Goal: Task Accomplishment & Management: Manage account settings

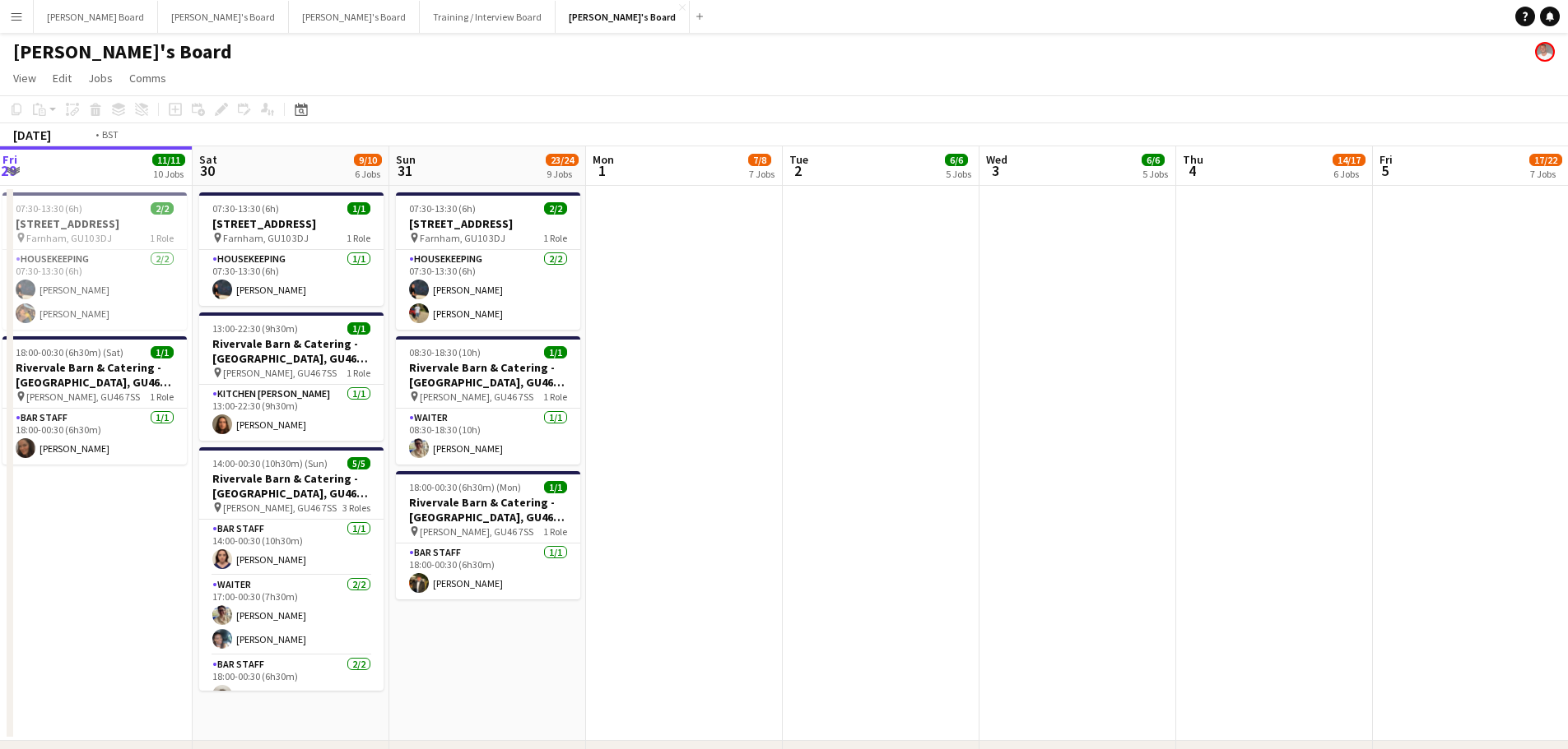
drag, startPoint x: 1459, startPoint y: 439, endPoint x: 585, endPoint y: 530, distance: 878.7
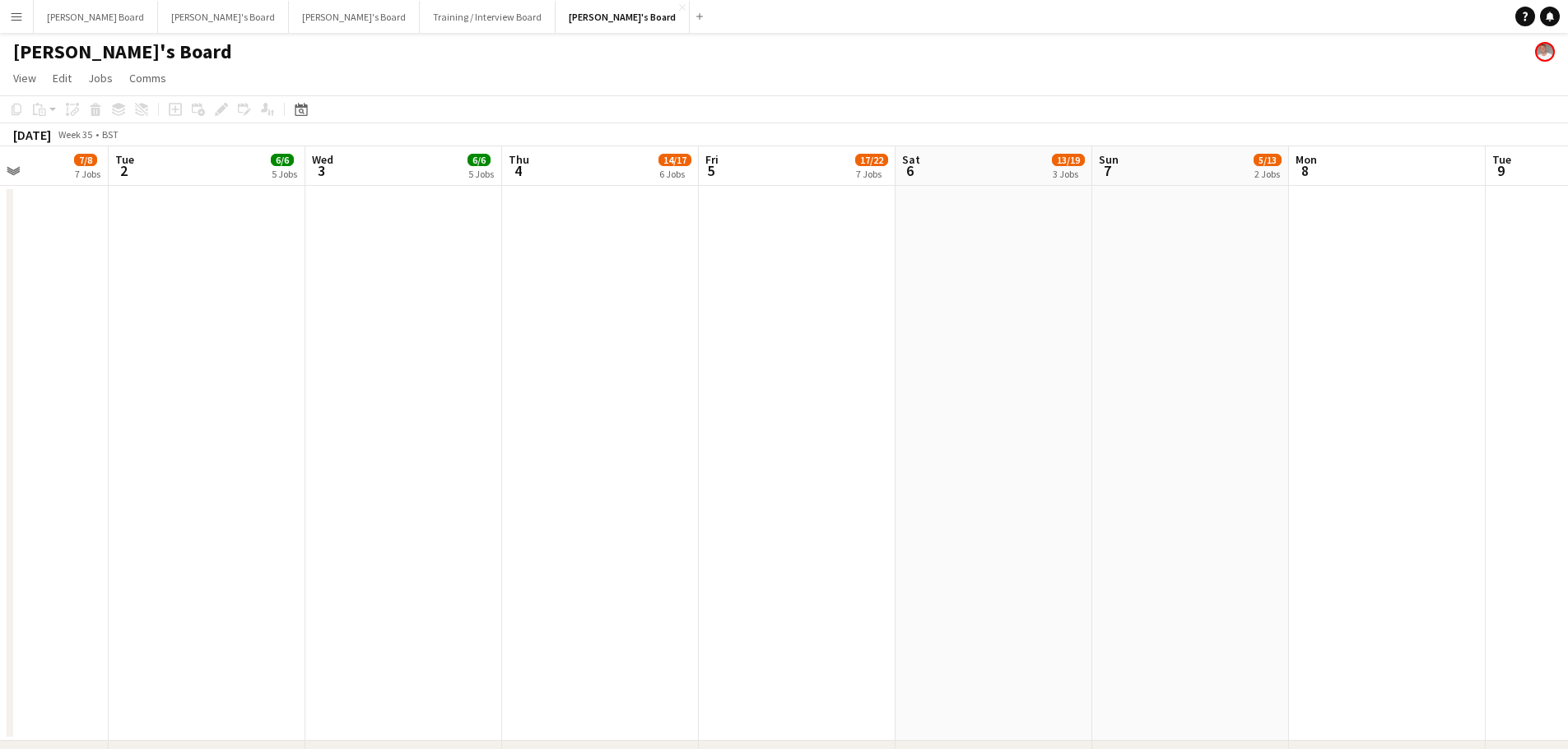
drag, startPoint x: 955, startPoint y: 536, endPoint x: 561, endPoint y: 547, distance: 394.2
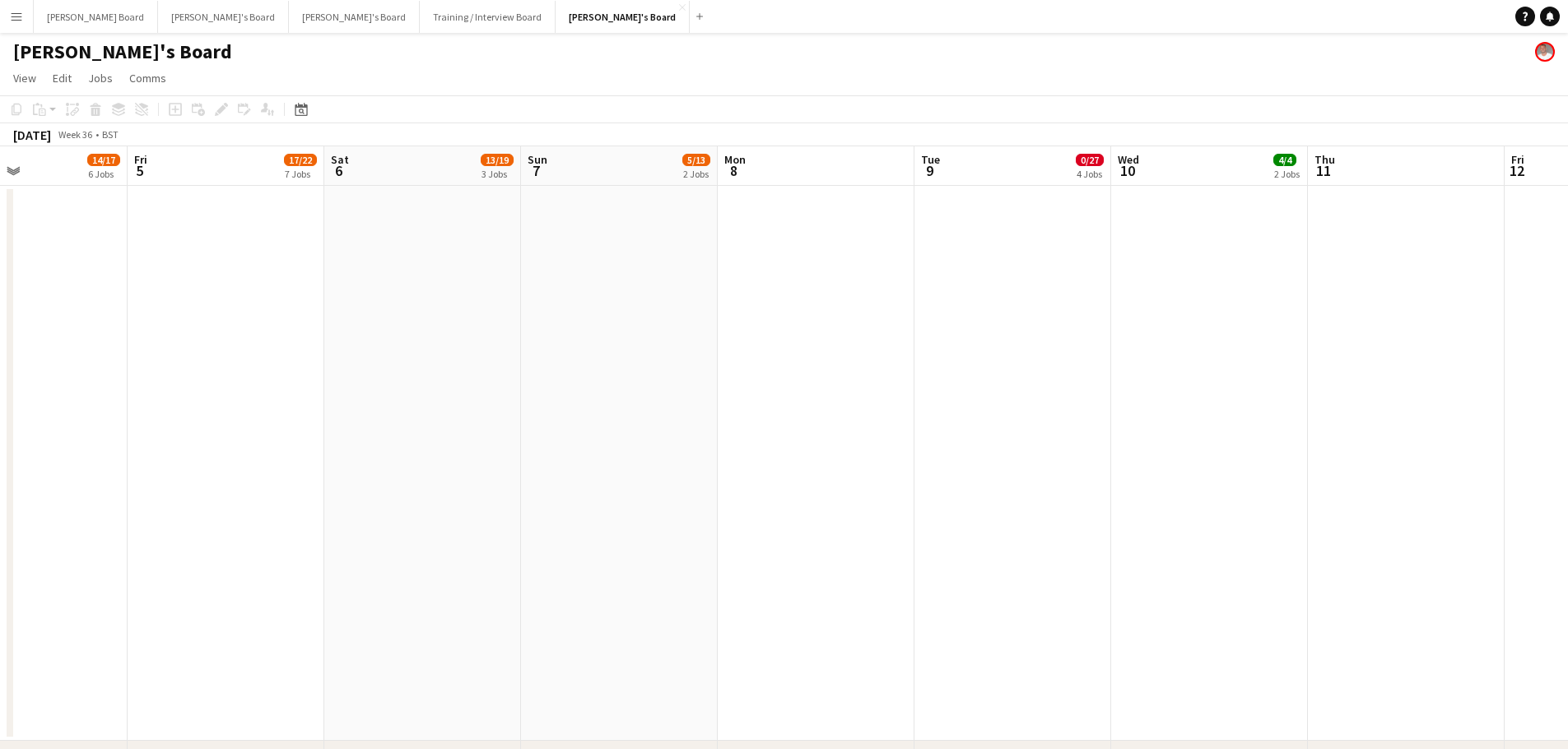
drag, startPoint x: 1016, startPoint y: 493, endPoint x: 965, endPoint y: 498, distance: 51.2
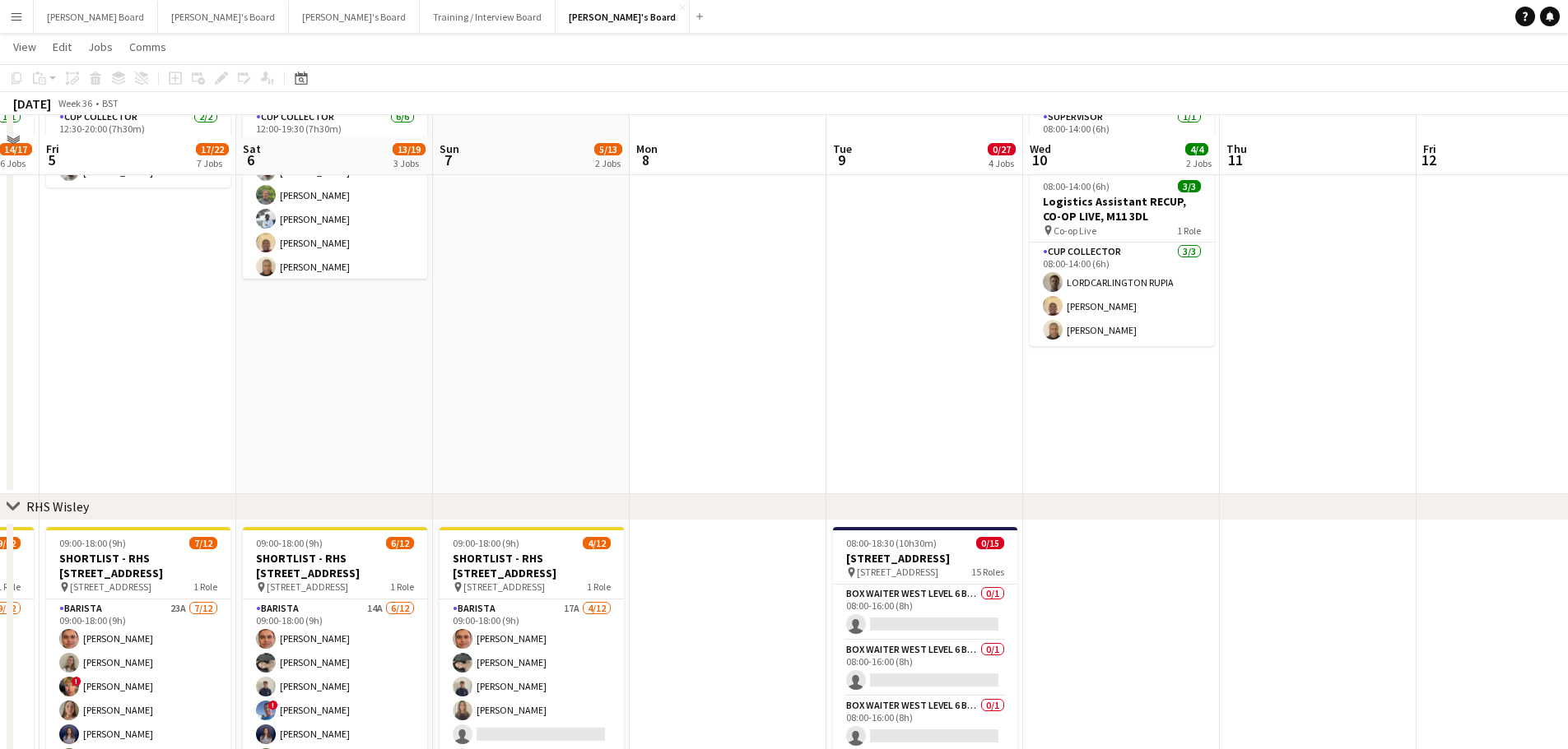
scroll to position [1974, 0]
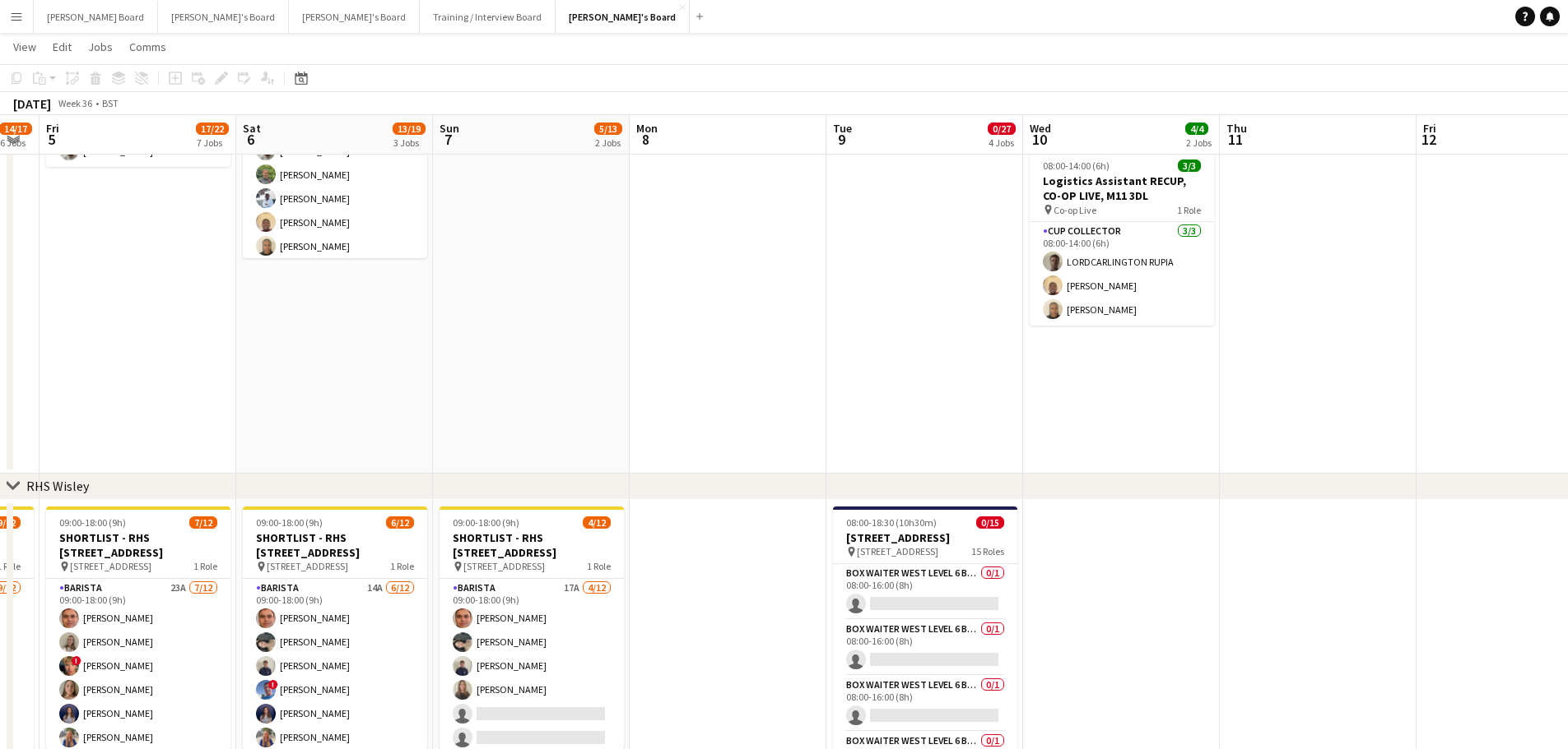
drag, startPoint x: 923, startPoint y: 487, endPoint x: 804, endPoint y: 483, distance: 119.1
click at [804, 483] on div "chevron-right RHS Wisley" at bounding box center [784, 487] width 1568 height 27
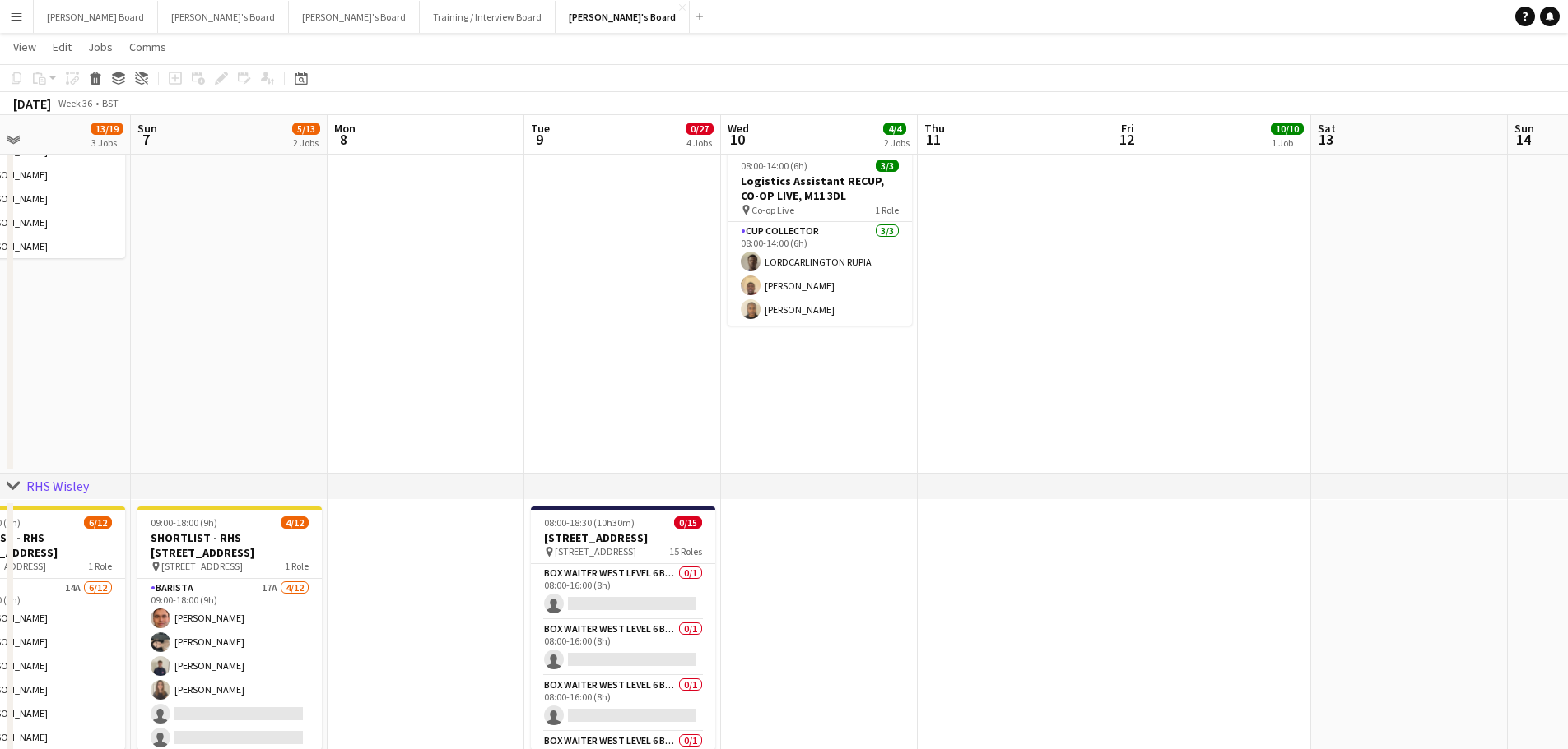
drag, startPoint x: 1015, startPoint y: 449, endPoint x: 645, endPoint y: 488, distance: 372.0
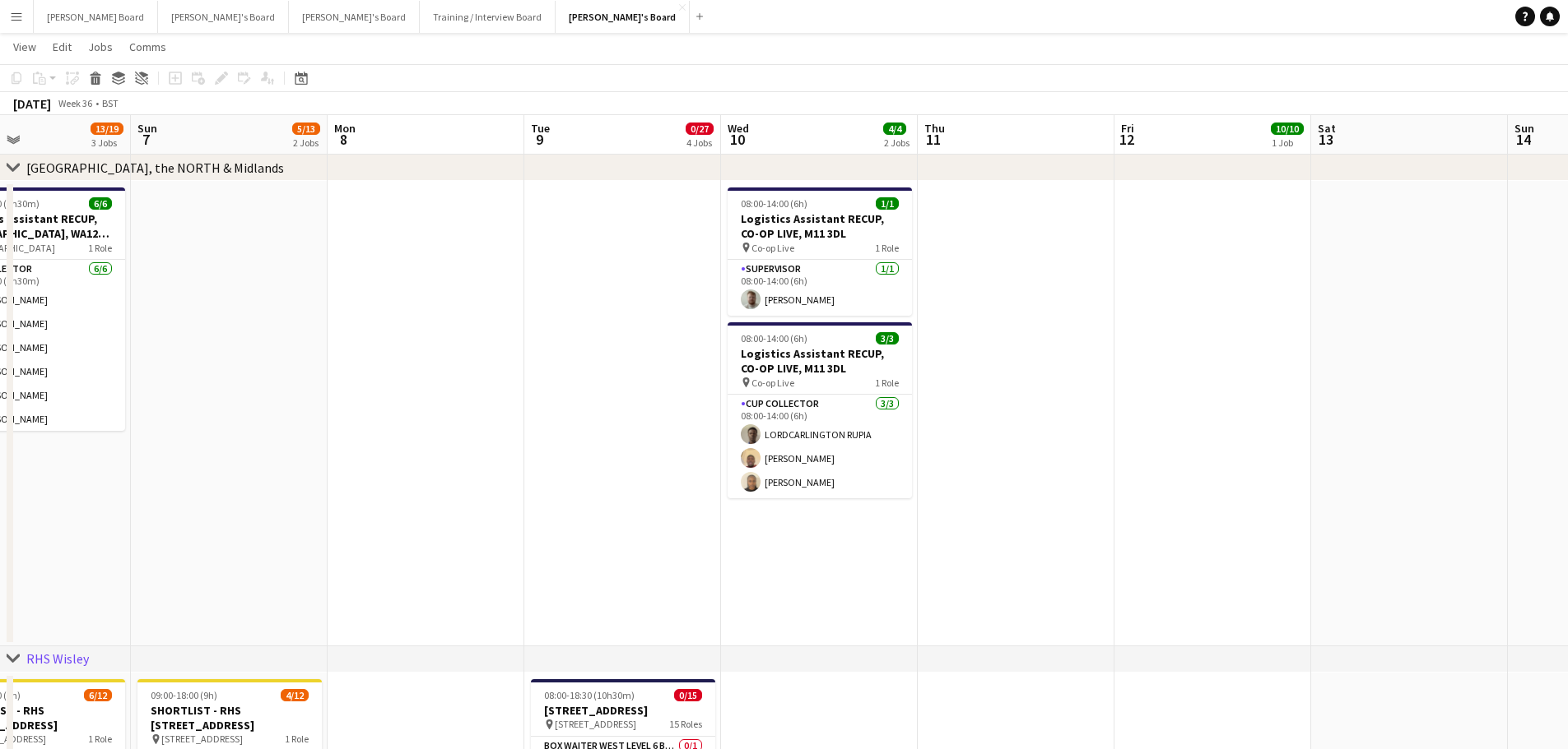
scroll to position [1645, 0]
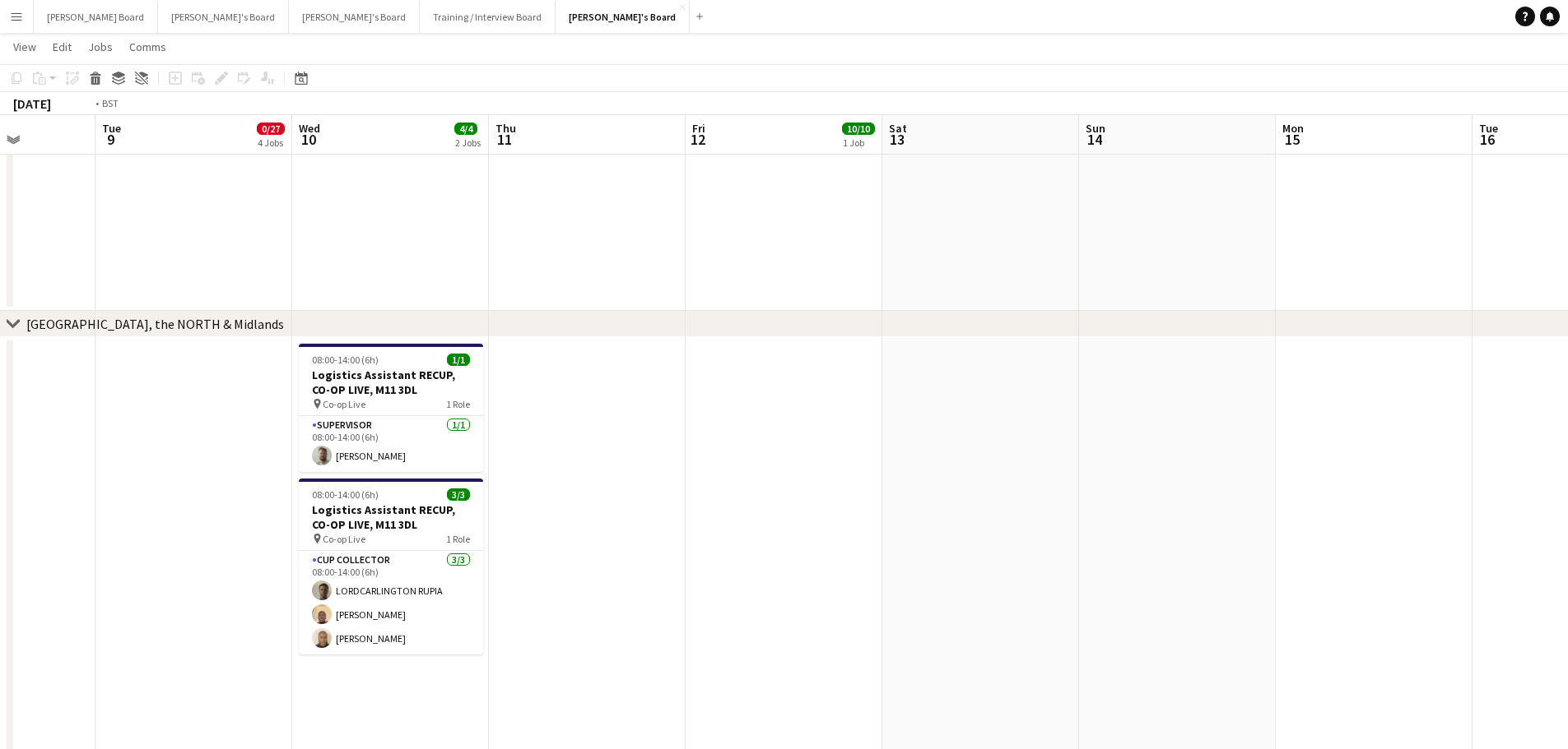
drag, startPoint x: 1153, startPoint y: 530, endPoint x: 561, endPoint y: 518, distance: 592.1
click at [398, 555] on app-calendar-viewport "Thu 4 14/17 6 Jobs Fri 5 17/22 7 Jobs Sat 6 13/19 3 Jobs Sun 7 5/13 2 Jobs Mon …" at bounding box center [784, 27] width 1568 height 3215
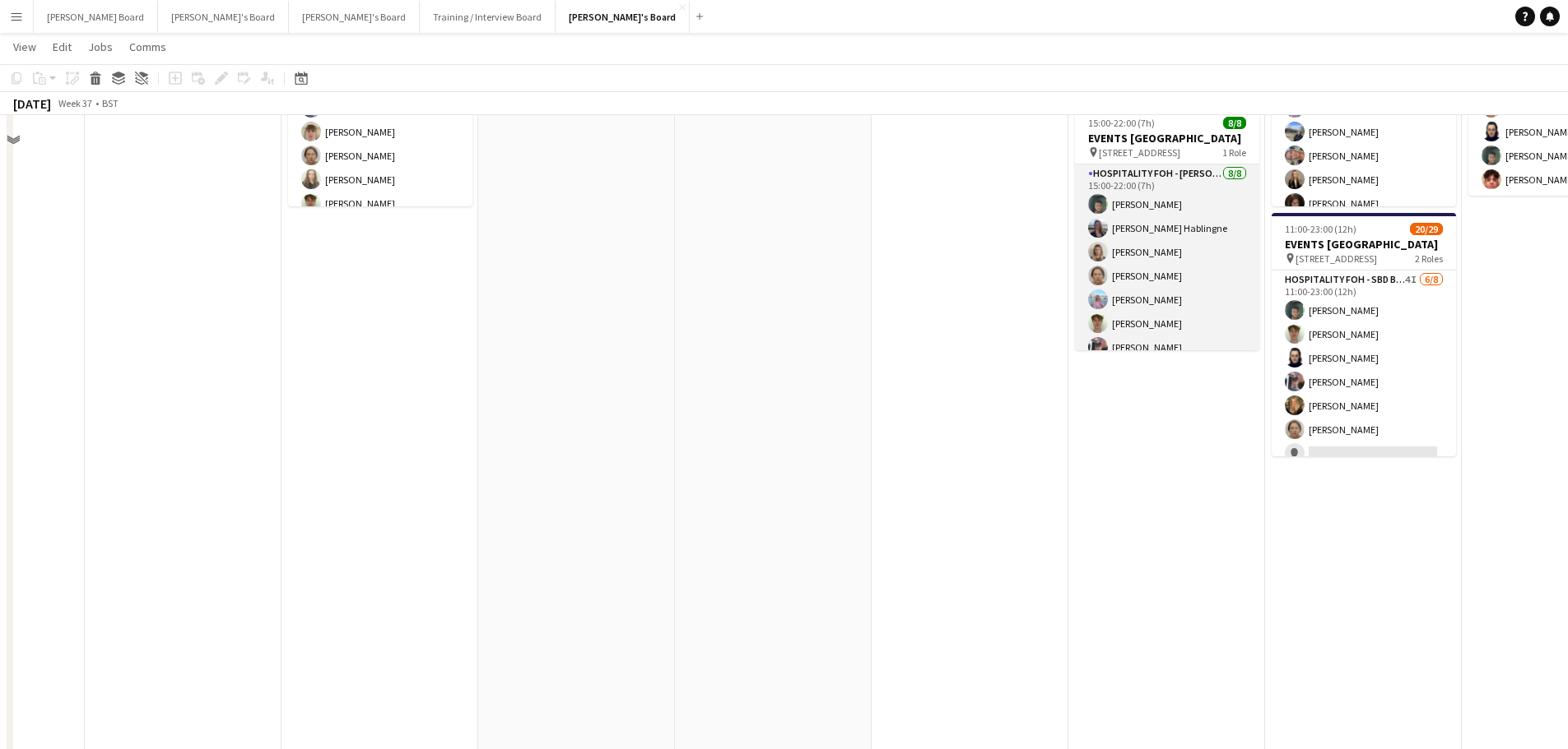
scroll to position [549, 0]
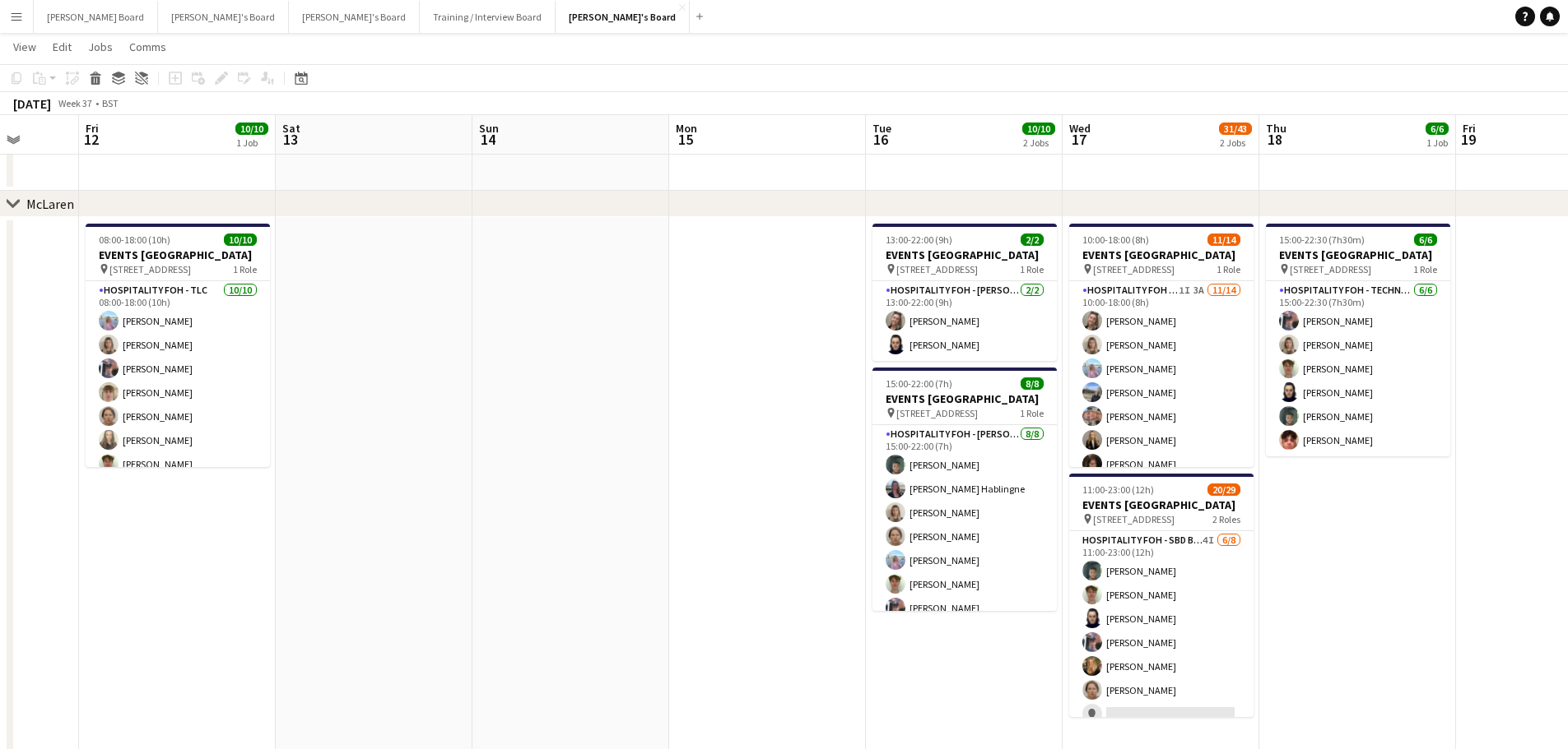
drag, startPoint x: 1138, startPoint y: 482, endPoint x: 530, endPoint y: 499, distance: 608.2
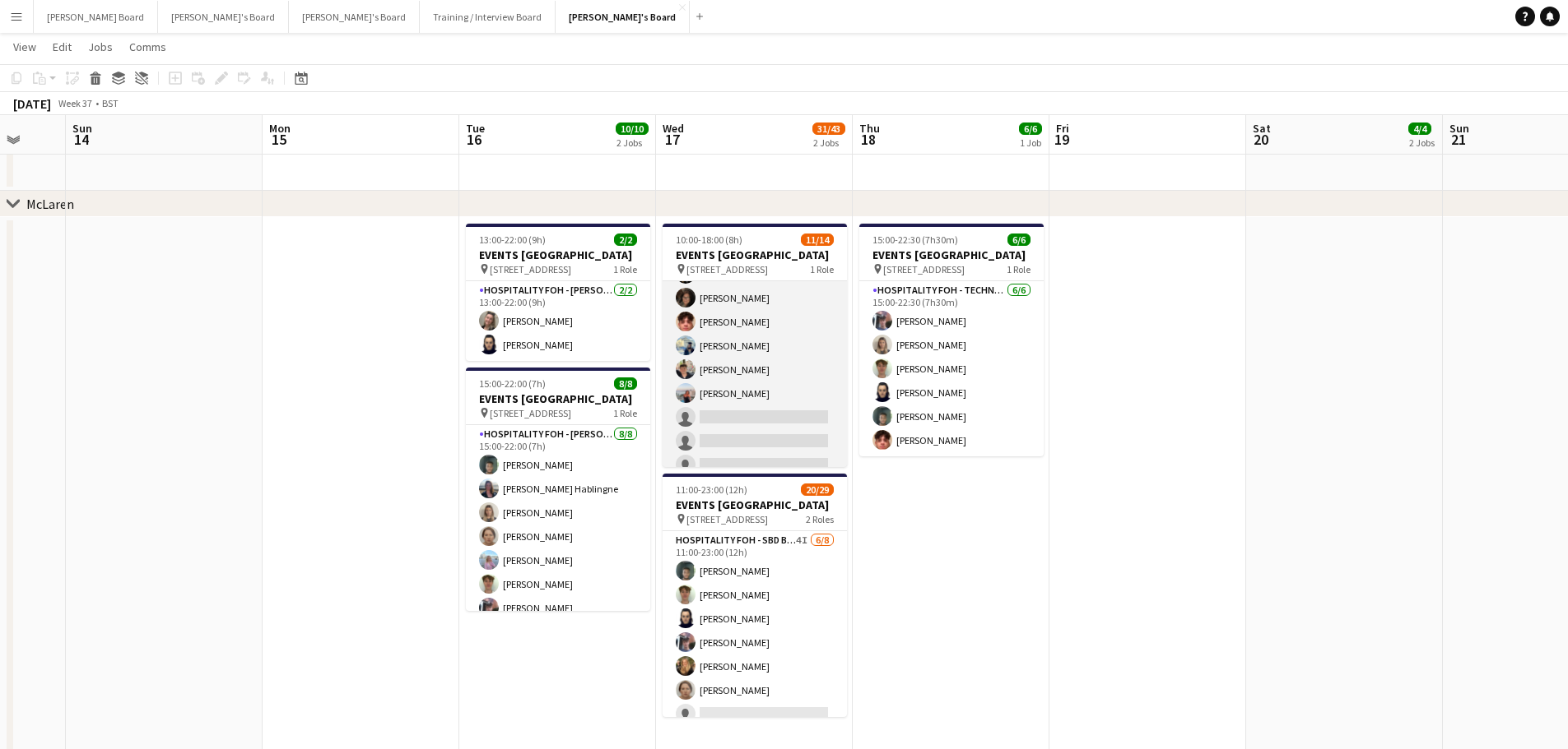
scroll to position [195, 0]
click at [796, 412] on app-card-role "Hospitality FOH - SBD TLC 1I 3A [DATE] 10:00-18:00 (8h) [PERSON_NAME] [PERSON_N…" at bounding box center [754, 284] width 185 height 366
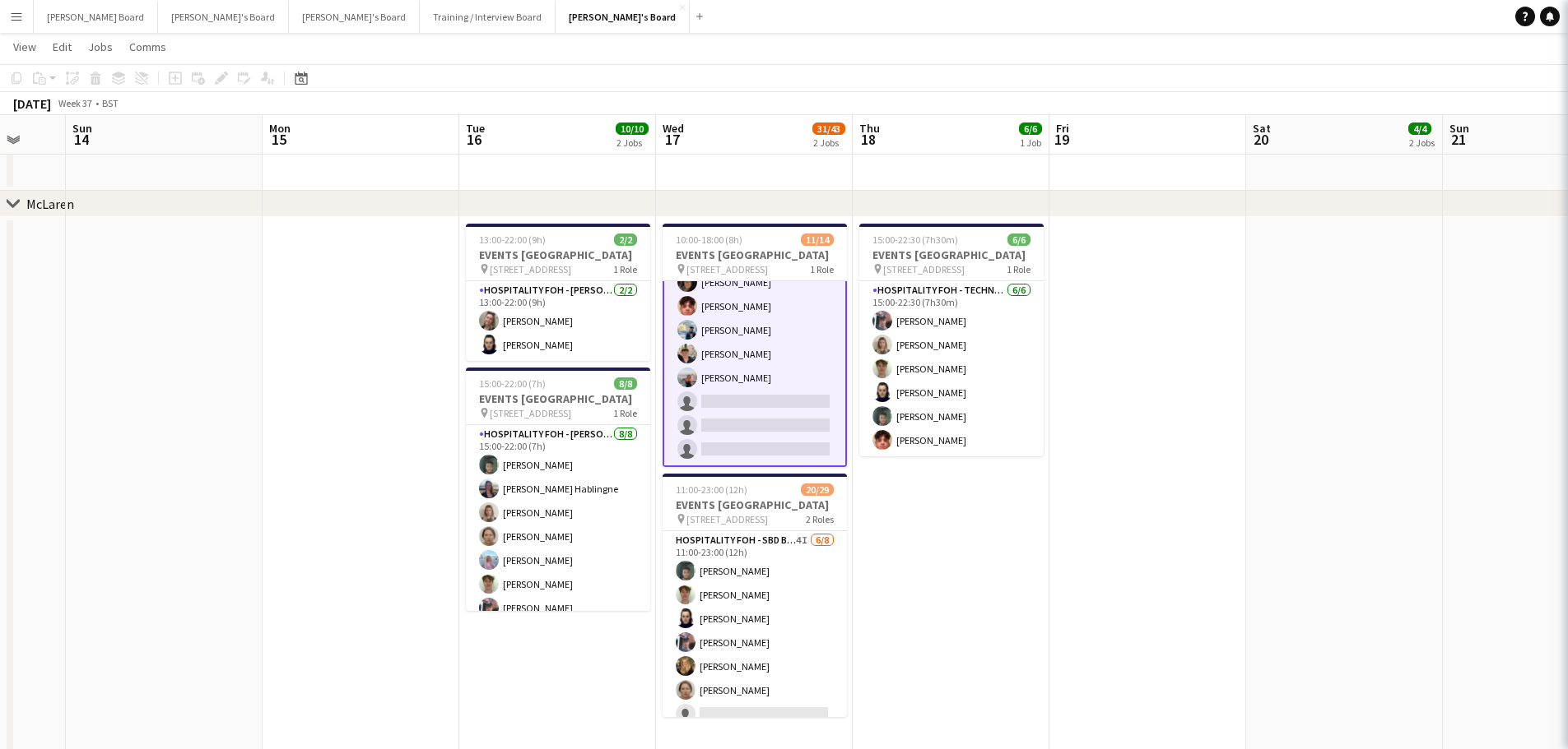
scroll to position [196, 0]
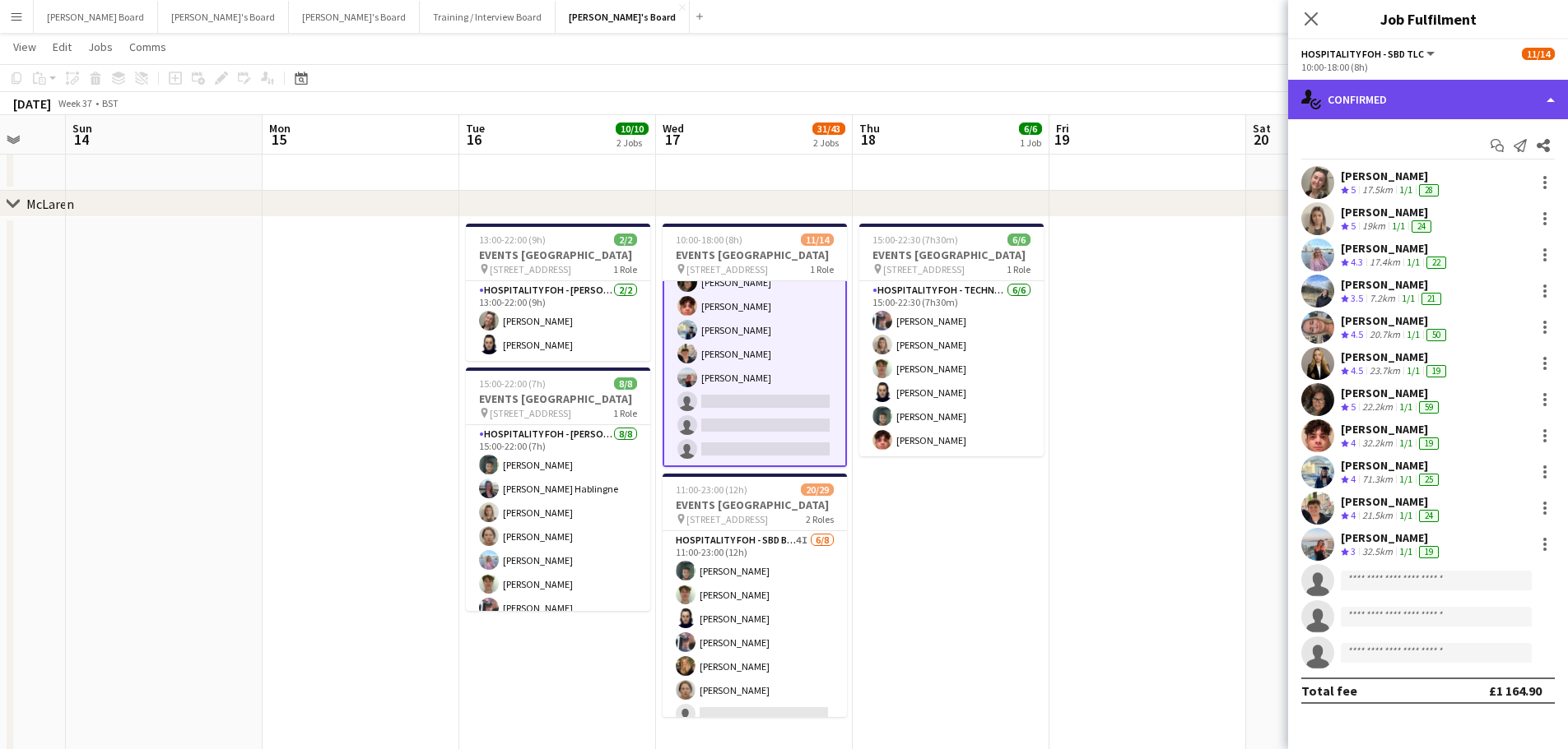
click at [1470, 101] on div "single-neutral-actions-check-2 Confirmed" at bounding box center [1427, 100] width 279 height 39
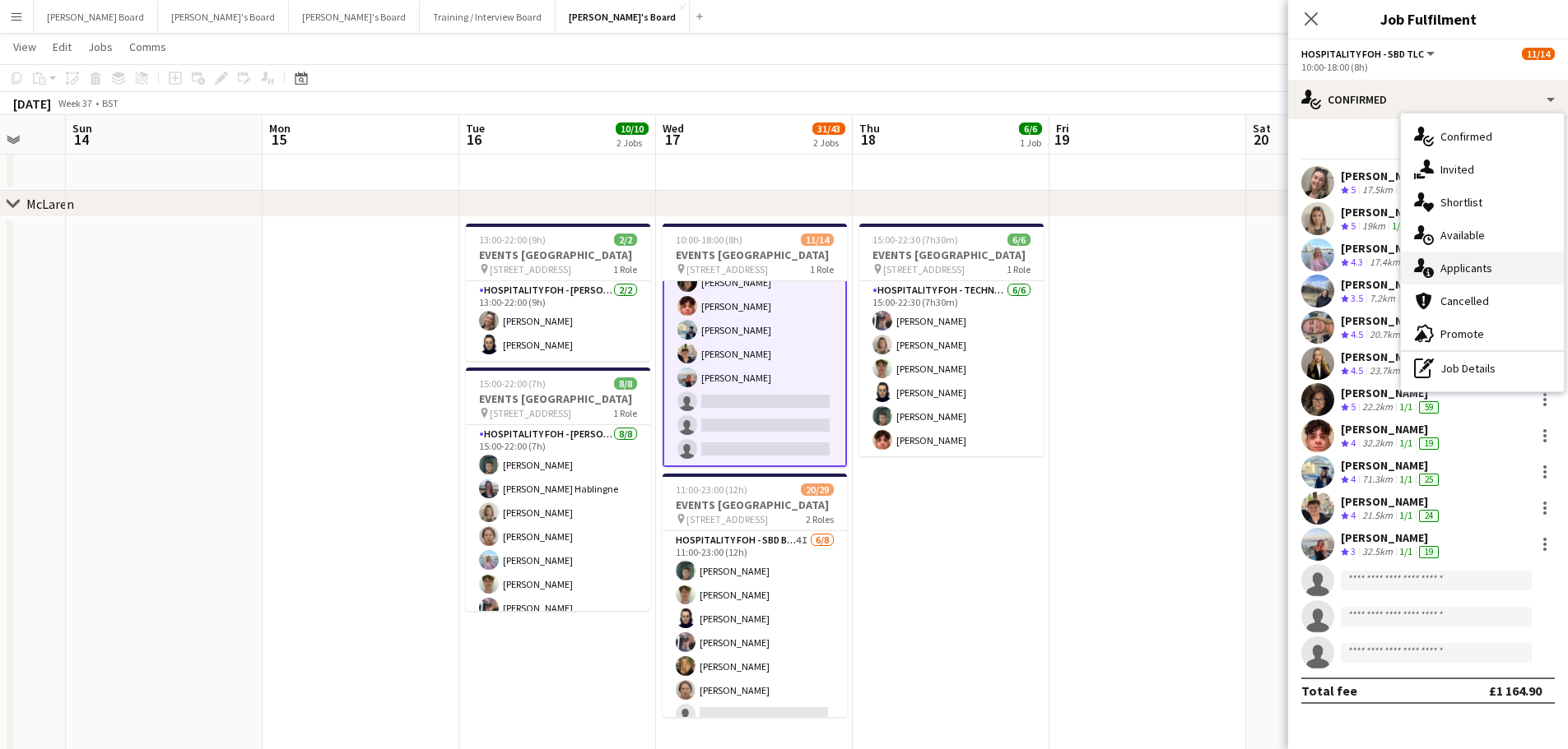
click at [1479, 263] on div "single-neutral-actions-information Applicants" at bounding box center [1481, 267] width 163 height 33
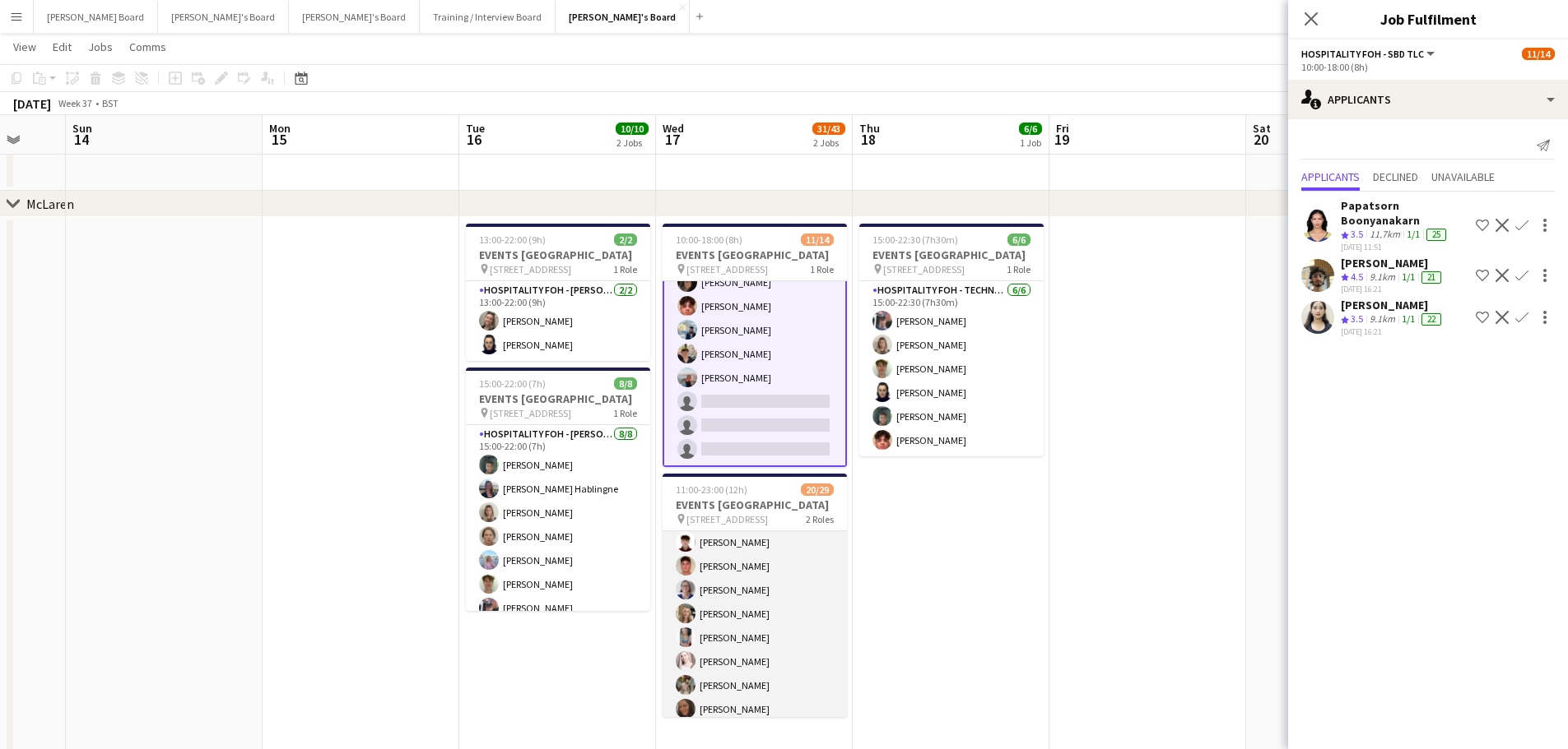
scroll to position [329, 0]
click at [789, 600] on app-card-role "Hospitality FOH - SBD BLV 5I 7A 14/21 15:00-23:00 (8h) ! [PERSON_NAME] [PERSON_…" at bounding box center [754, 692] width 185 height 533
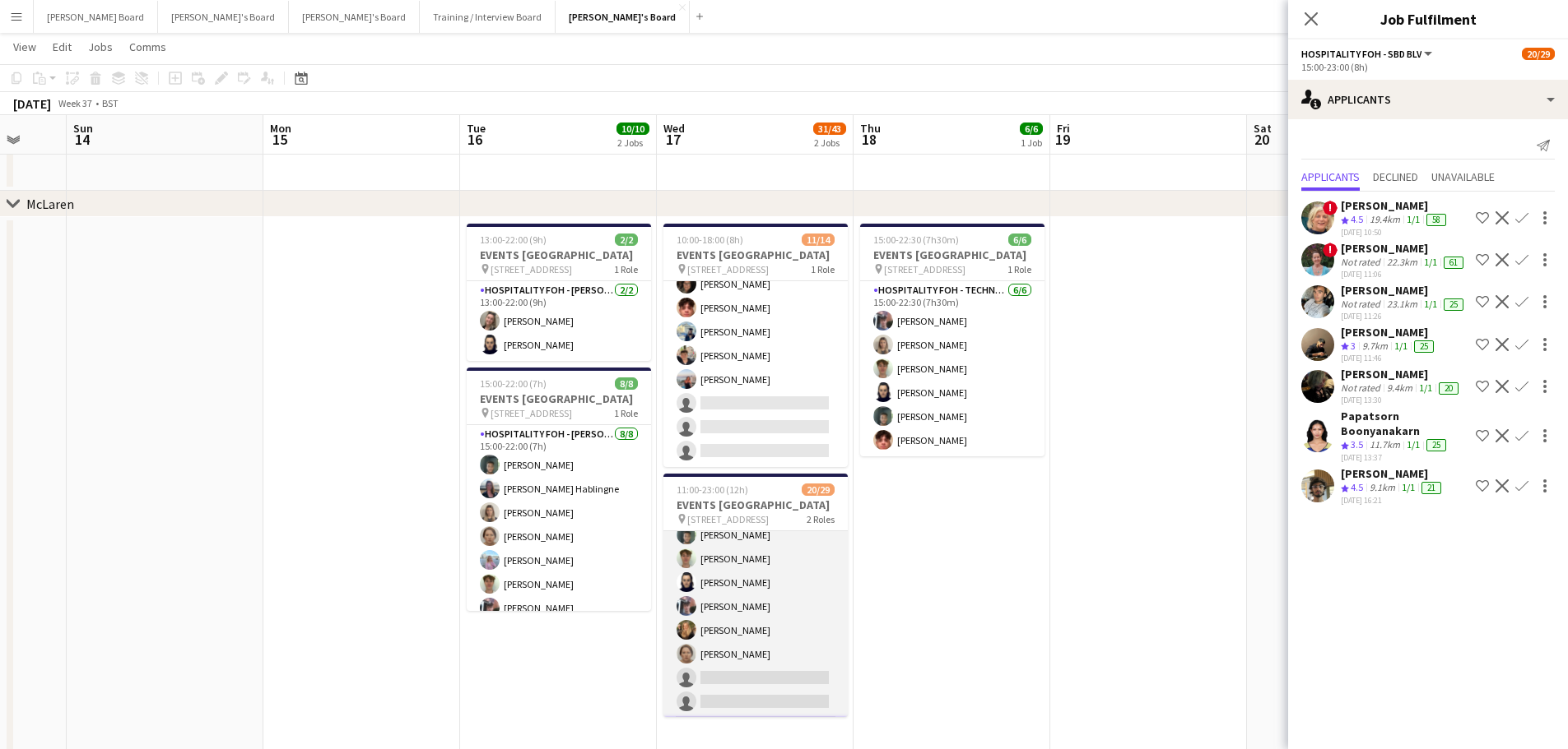
scroll to position [2, 0]
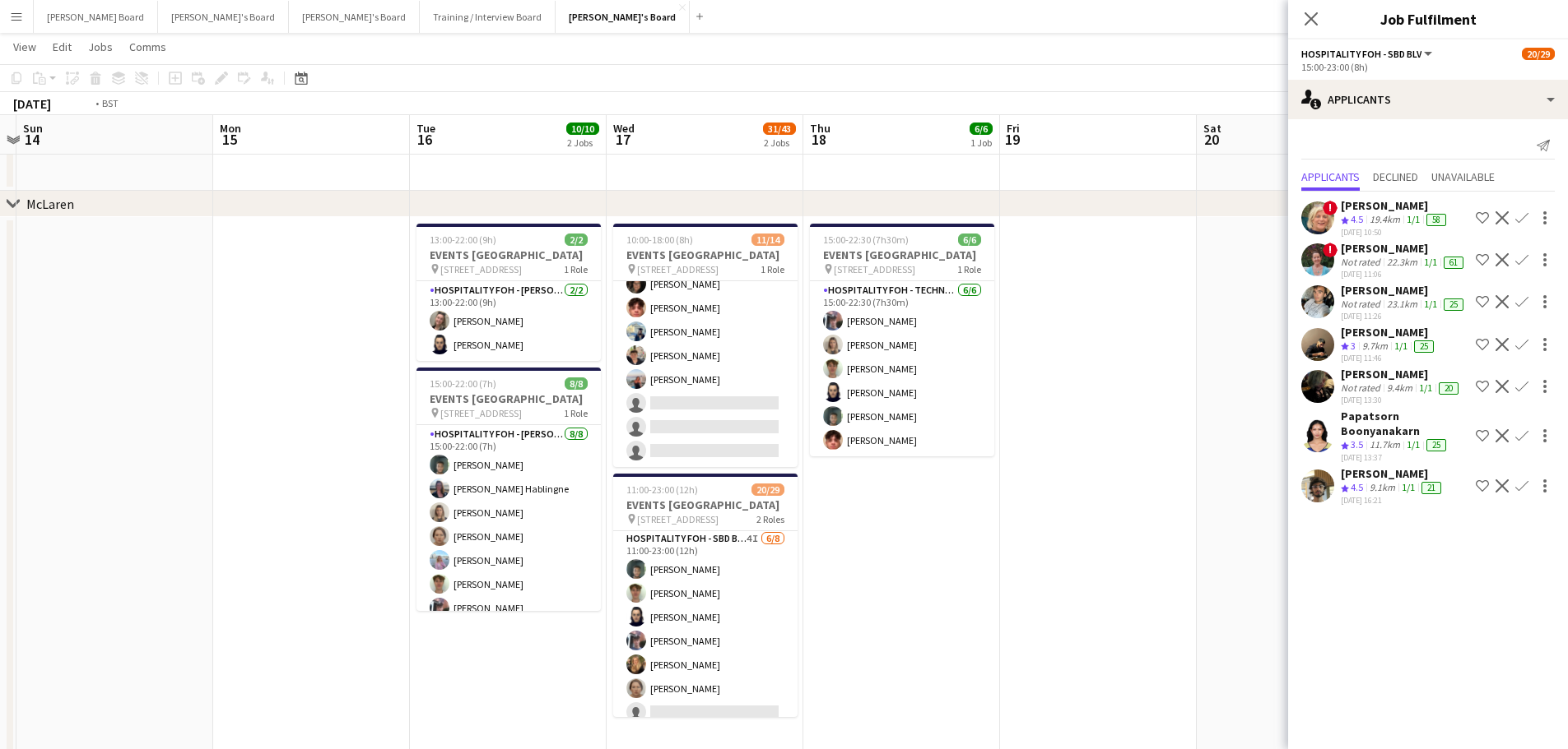
drag, startPoint x: 1104, startPoint y: 613, endPoint x: 636, endPoint y: 615, distance: 468.0
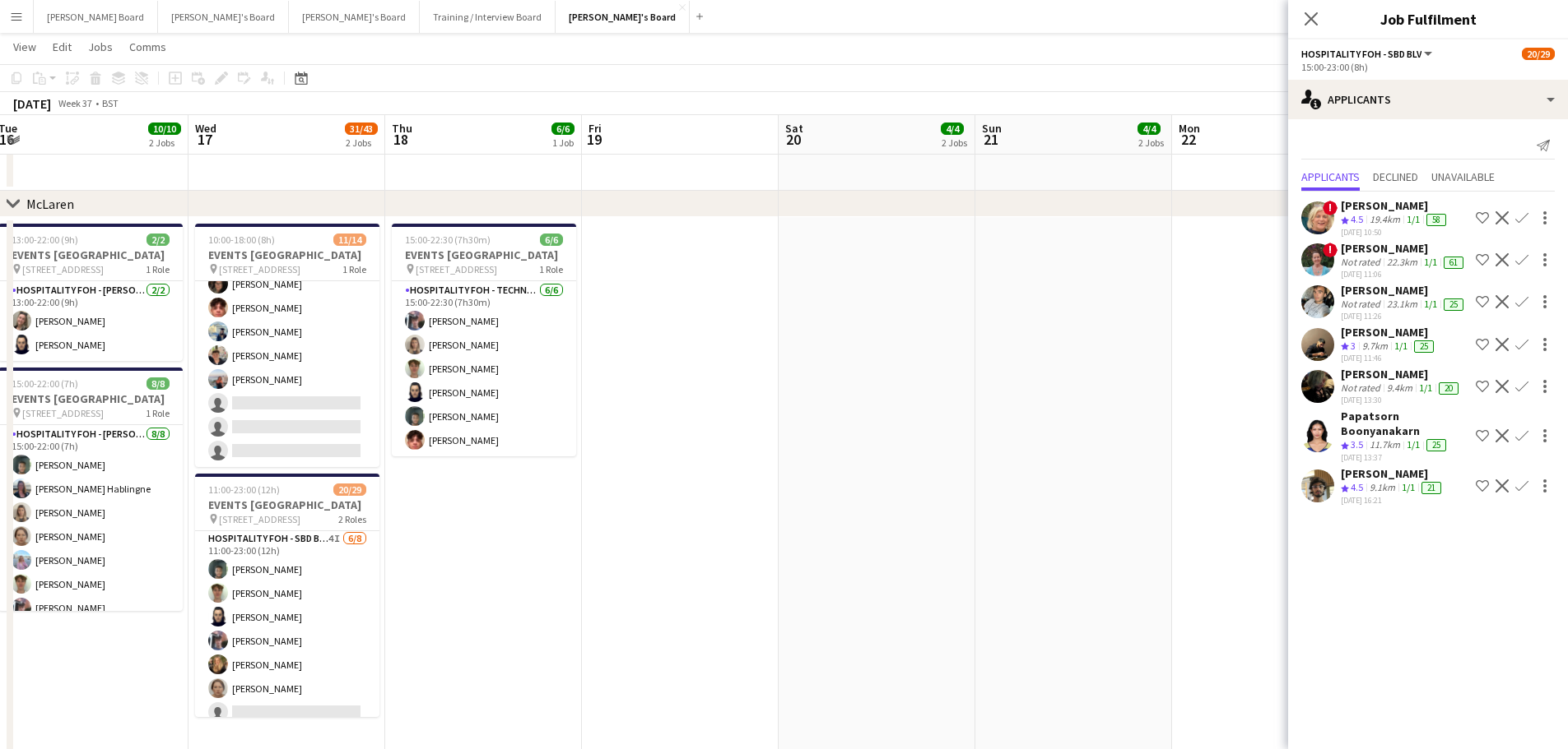
drag, startPoint x: 1058, startPoint y: 546, endPoint x: 754, endPoint y: 577, distance: 305.6
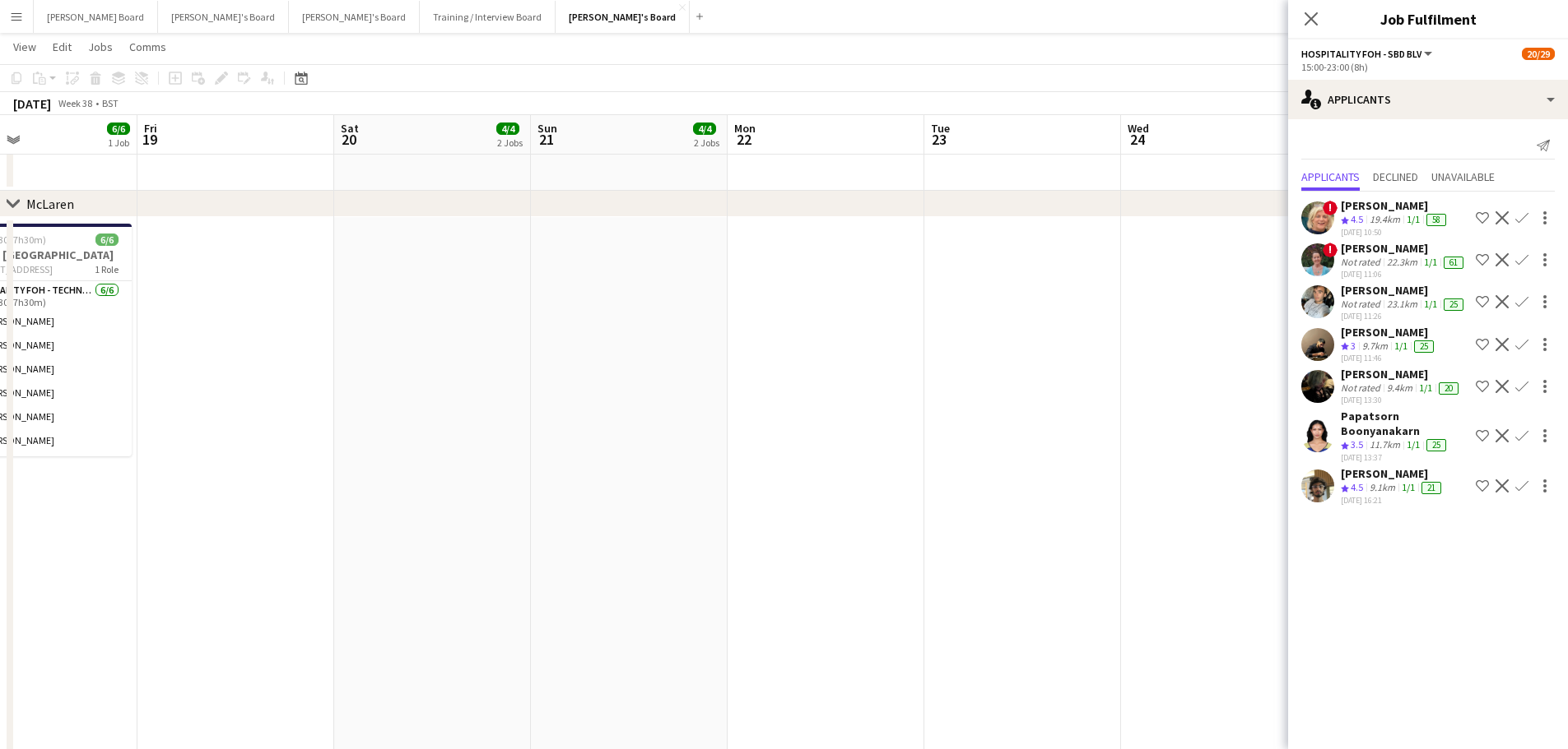
drag, startPoint x: 650, startPoint y: 575, endPoint x: 645, endPoint y: 547, distance: 28.4
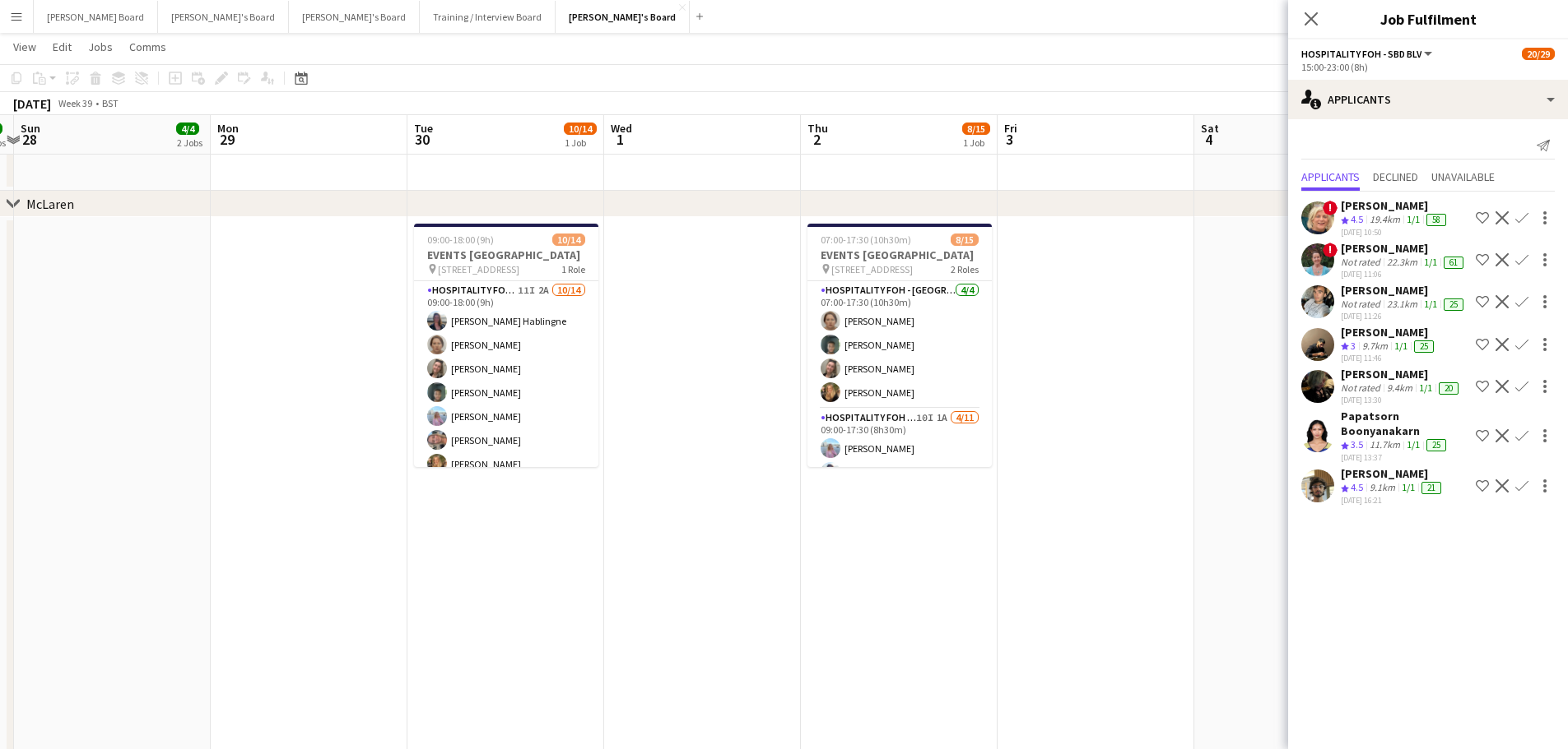
scroll to position [0, 614]
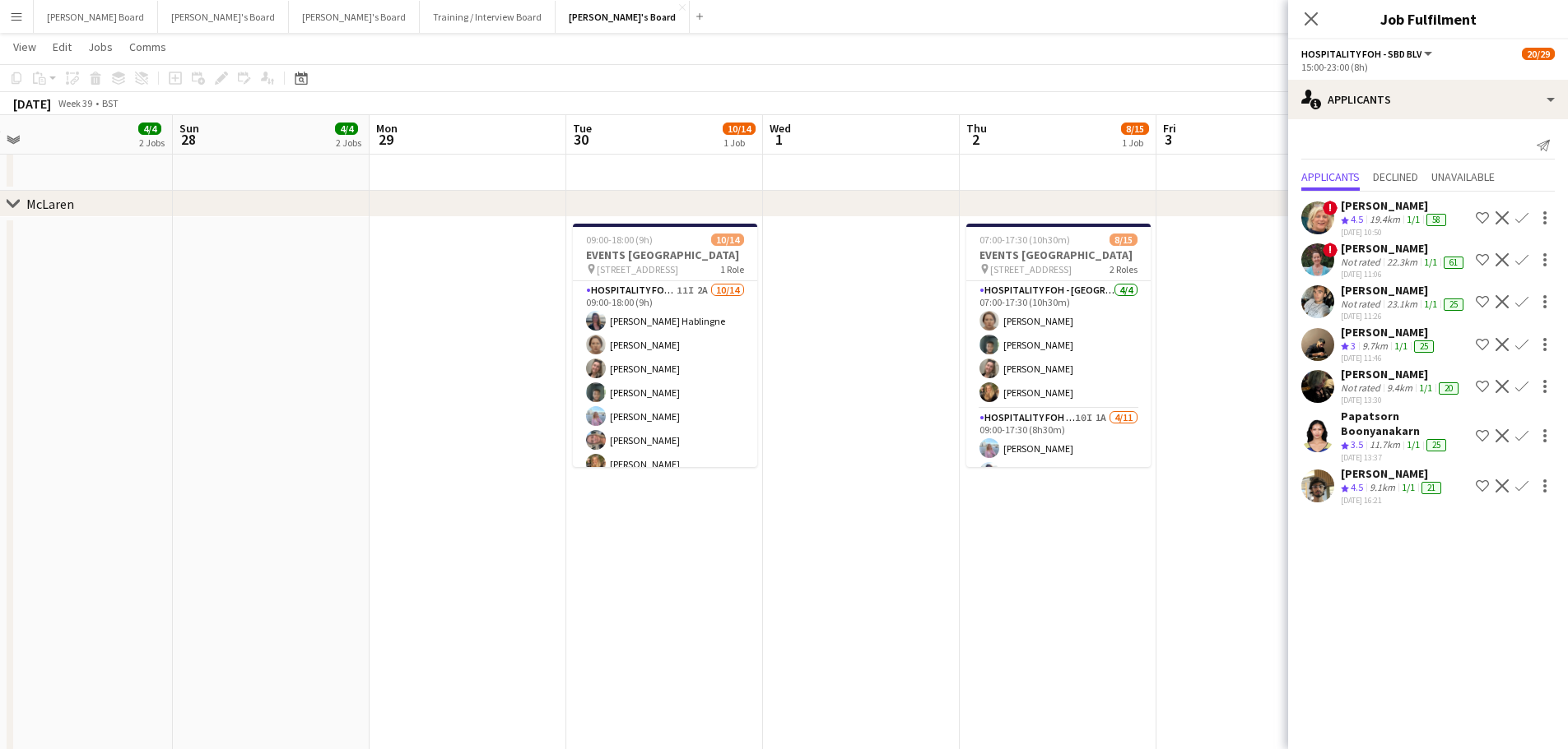
drag, startPoint x: 679, startPoint y: 516, endPoint x: 628, endPoint y: 525, distance: 51.8
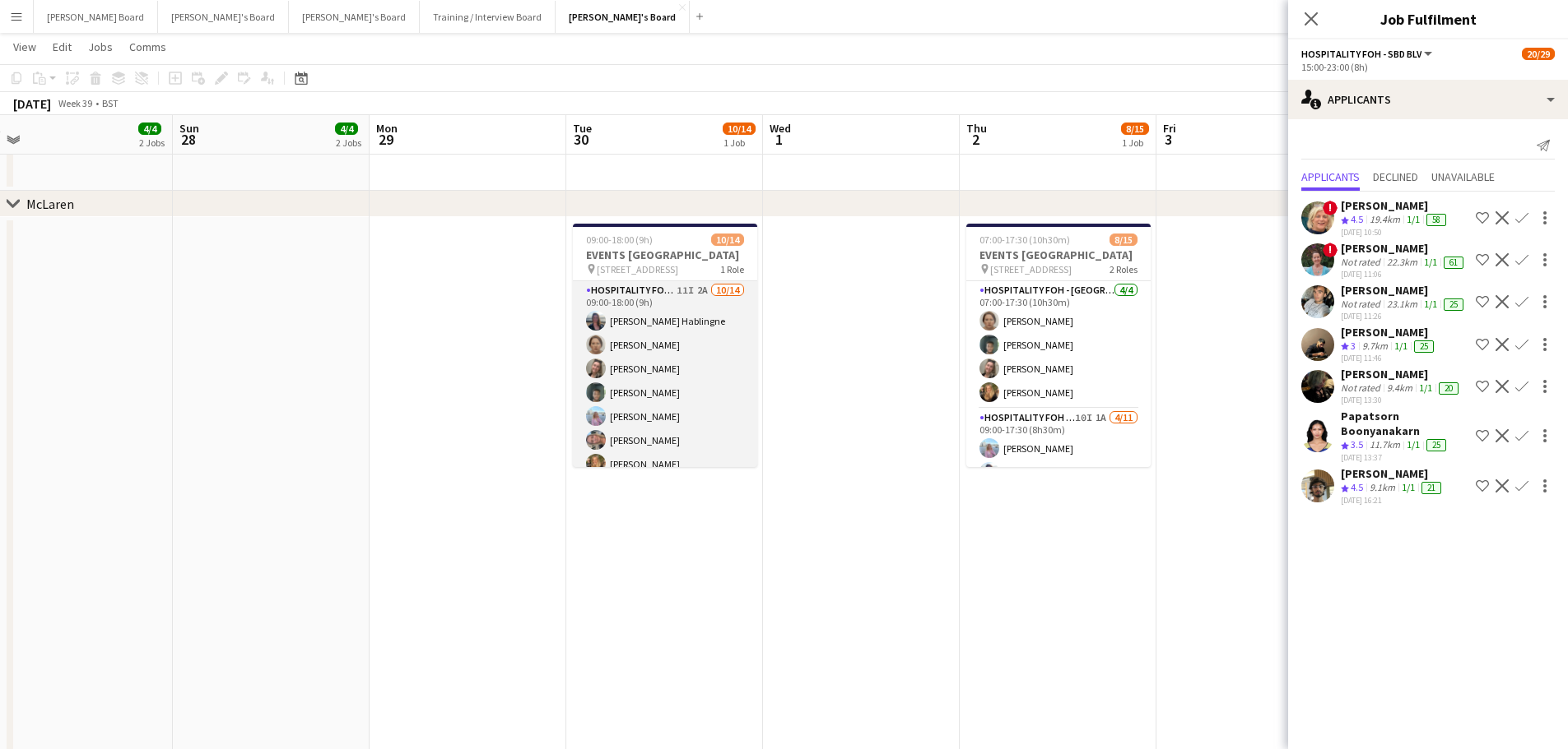
click at [672, 402] on app-card-role "Hospitality FOH - BAT TLC 11I 2A [DATE] 09:00-18:00 (9h) [PERSON_NAME] Hablingn…" at bounding box center [665, 464] width 185 height 366
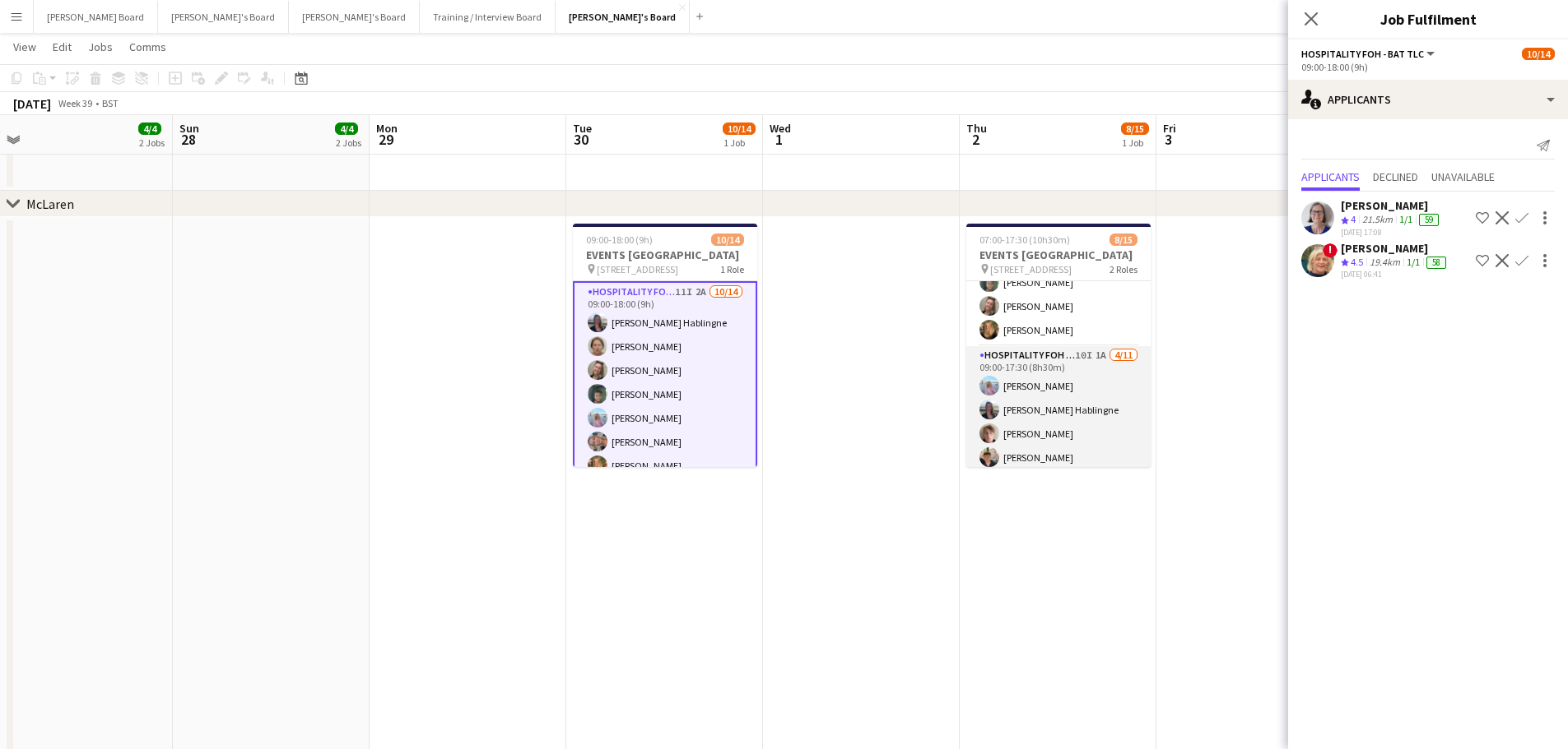
scroll to position [110, 0]
click at [1102, 427] on app-card-role "Hospitality FOH - [PERSON_NAME] 10I 1A [DATE] 09:00-17:30 (8h30m) [PERSON_NAME]…" at bounding box center [1058, 446] width 185 height 294
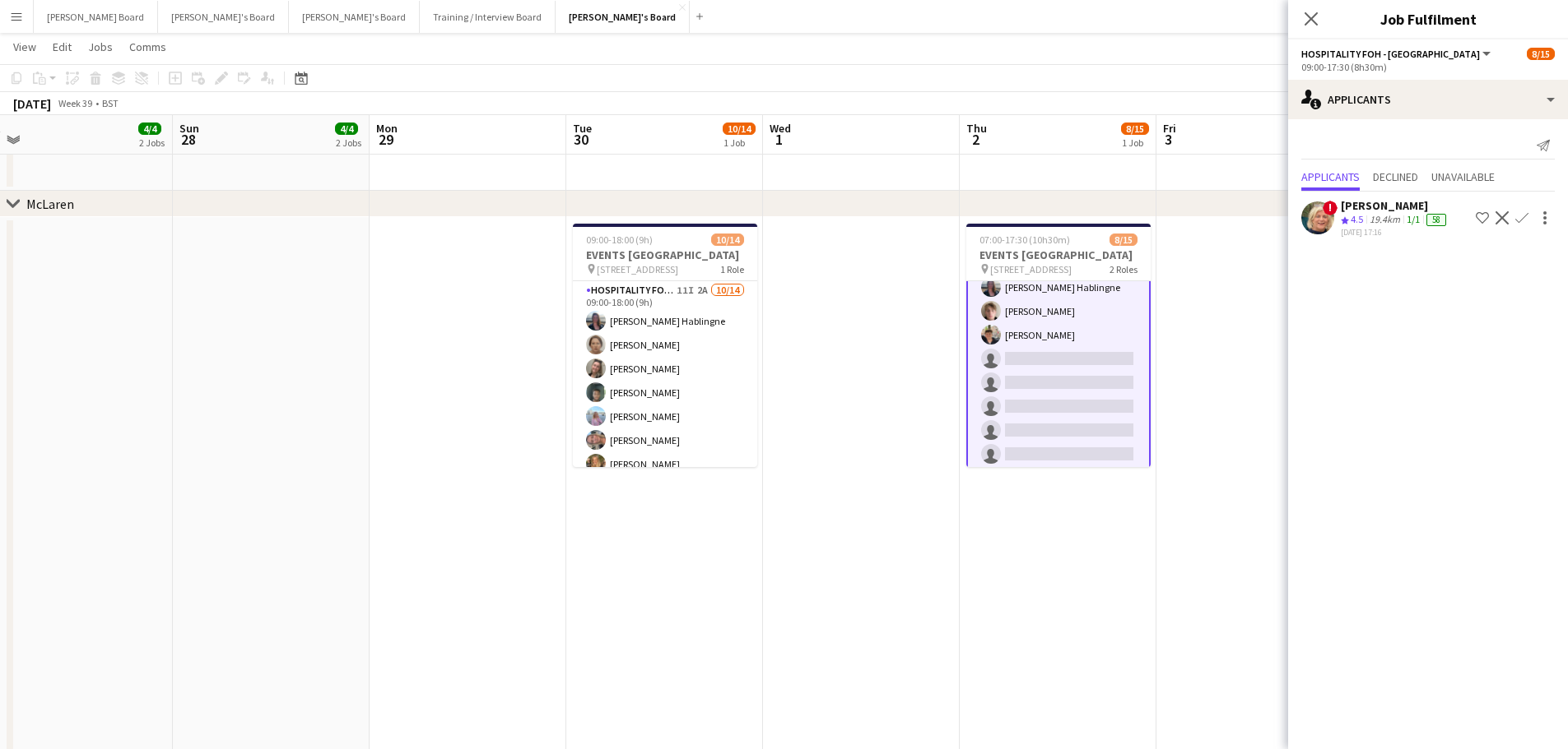
scroll to position [220, 0]
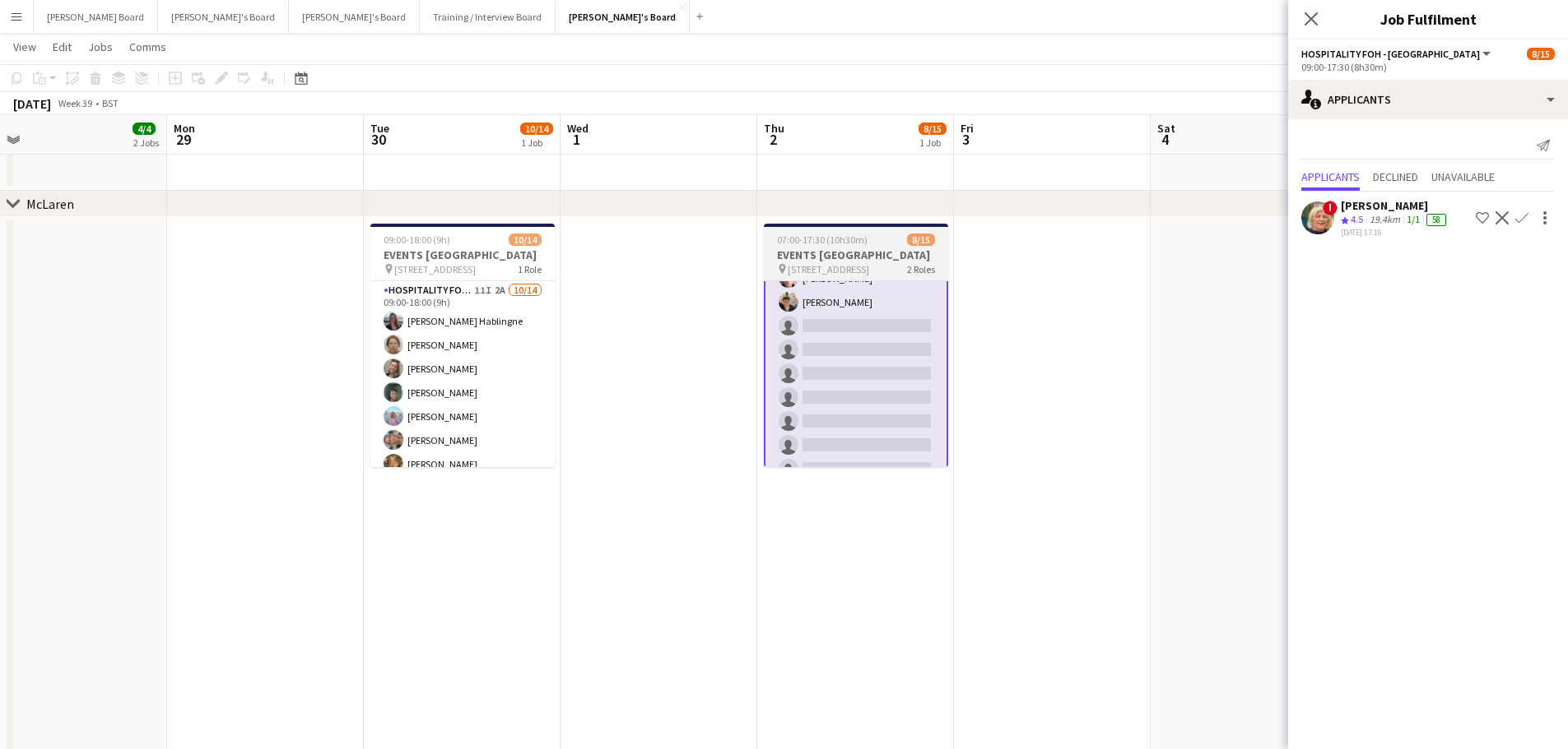
drag, startPoint x: 1137, startPoint y: 493, endPoint x: 839, endPoint y: 463, distance: 299.5
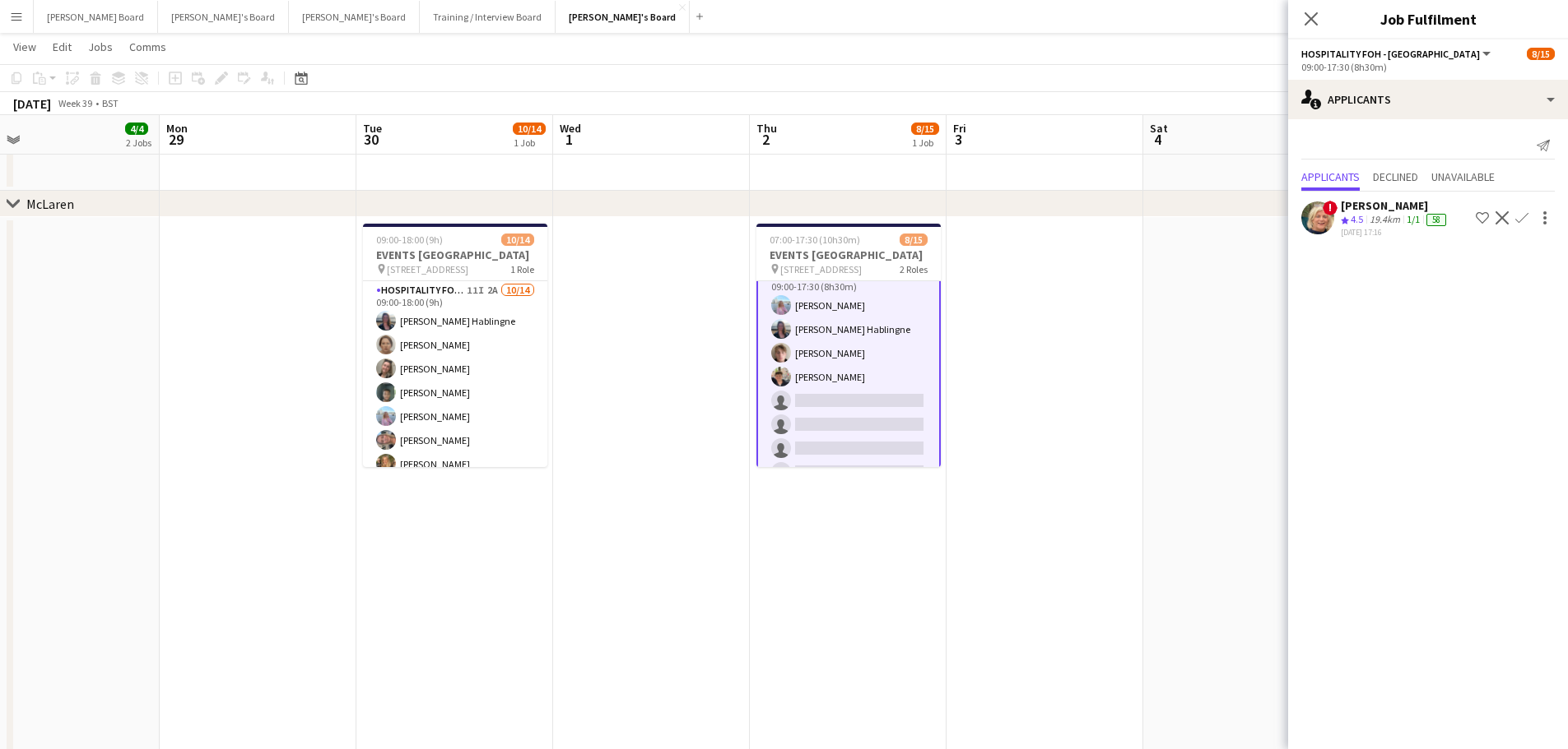
scroll to position [110, 0]
drag, startPoint x: 862, startPoint y: 446, endPoint x: 882, endPoint y: 453, distance: 21.2
click at [862, 445] on app-card-role "Hospitality FOH - [PERSON_NAME] 10I 1A [DATE] 09:00-17:30 (8h30m) [PERSON_NAME]…" at bounding box center [848, 448] width 185 height 298
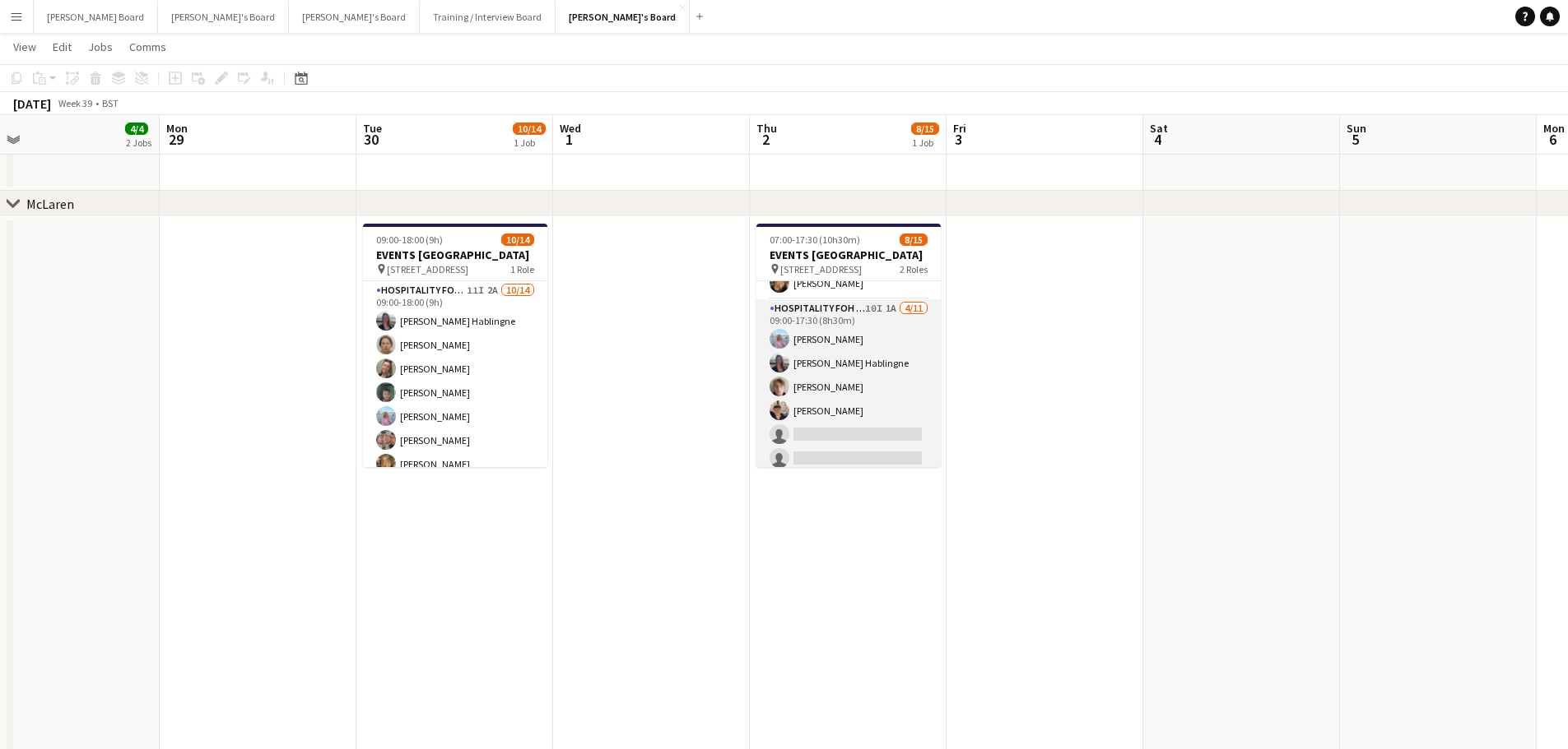
click at [852, 437] on app-card-role "Hospitality FOH - [PERSON_NAME] 10I 1A [DATE] 09:00-17:30 (8h30m) [PERSON_NAME]…" at bounding box center [848, 446] width 185 height 294
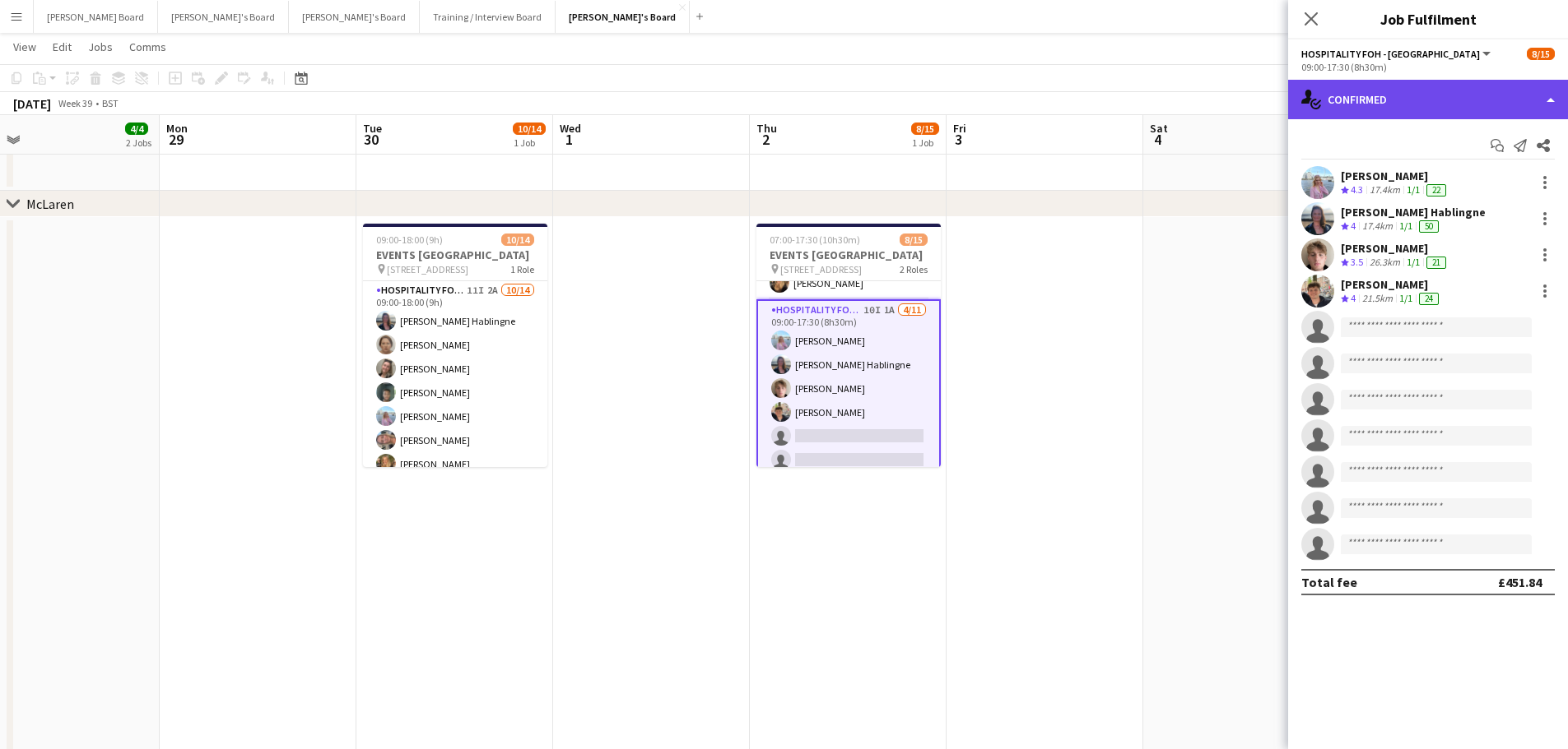
click at [1405, 94] on div "single-neutral-actions-check-2 Confirmed" at bounding box center [1427, 100] width 279 height 39
